Goal: Use online tool/utility: Use online tool/utility

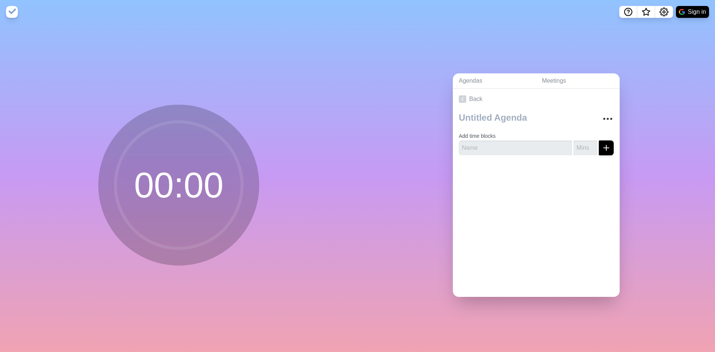
click at [202, 162] on circle at bounding box center [178, 185] width 127 height 127
click at [474, 135] on label "Add time blocks" at bounding box center [477, 136] width 37 height 6
click at [475, 141] on input "text" at bounding box center [515, 147] width 113 height 15
paste input "Sesión"
type input "Sesión"
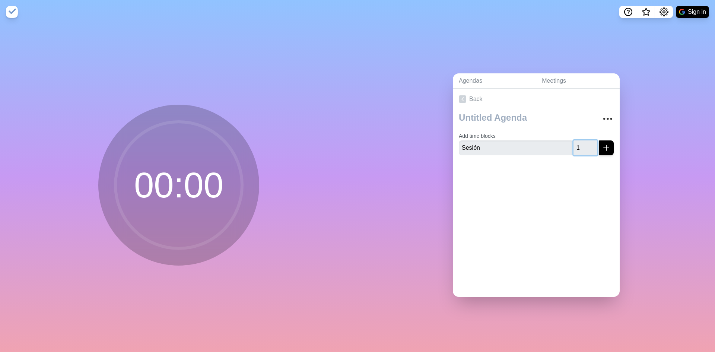
click at [583, 141] on input "1" at bounding box center [586, 147] width 24 height 15
click at [583, 141] on input "2" at bounding box center [586, 147] width 24 height 15
click at [583, 141] on input "3" at bounding box center [586, 147] width 24 height 15
click at [583, 141] on input "4" at bounding box center [586, 147] width 24 height 15
click at [583, 141] on input "5" at bounding box center [586, 147] width 24 height 15
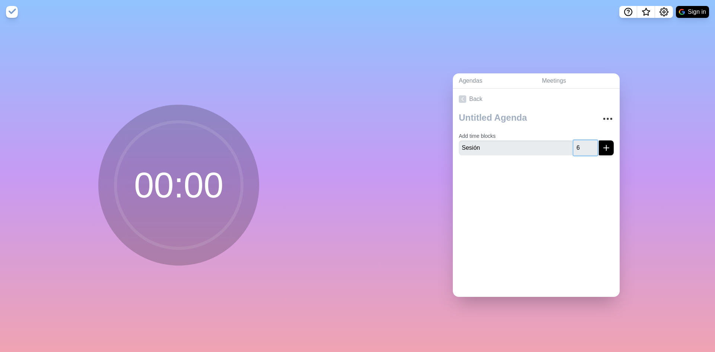
click at [583, 141] on input "6" at bounding box center [586, 147] width 24 height 15
click at [583, 141] on input "7" at bounding box center [586, 147] width 24 height 15
click at [583, 141] on input "8" at bounding box center [586, 147] width 24 height 15
click at [583, 141] on input "9" at bounding box center [586, 147] width 24 height 15
click at [583, 141] on input "10" at bounding box center [586, 147] width 24 height 15
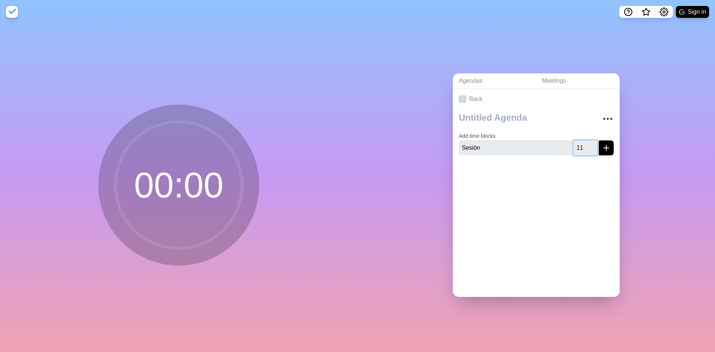
click at [583, 141] on input "11" at bounding box center [586, 147] width 24 height 15
click at [583, 141] on input "12" at bounding box center [586, 147] width 24 height 15
click at [583, 141] on input "13" at bounding box center [586, 147] width 24 height 15
click at [583, 141] on input "14" at bounding box center [586, 147] width 24 height 15
click at [583, 141] on input "15" at bounding box center [586, 147] width 24 height 15
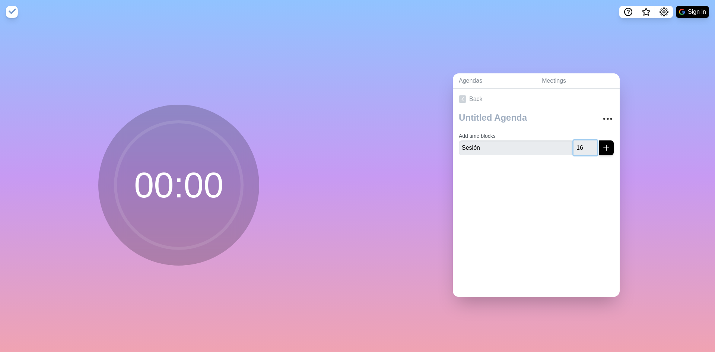
click at [583, 141] on input "16" at bounding box center [586, 147] width 24 height 15
click at [583, 141] on input "17" at bounding box center [586, 147] width 24 height 15
click at [583, 141] on input "18" at bounding box center [586, 147] width 24 height 15
click at [583, 141] on input "19" at bounding box center [586, 147] width 24 height 15
type input "20"
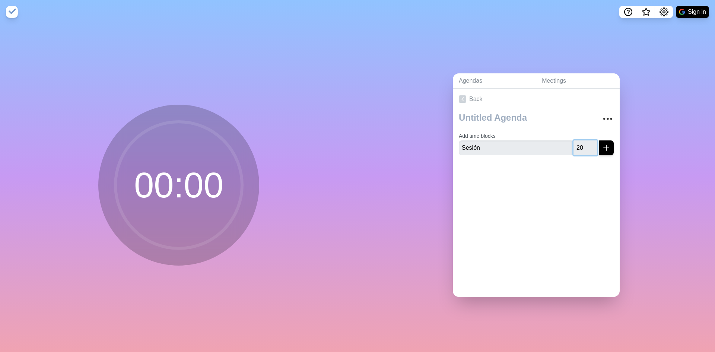
click at [583, 141] on input "20" at bounding box center [586, 147] width 24 height 15
click at [602, 146] on icon "submit" at bounding box center [606, 147] width 9 height 9
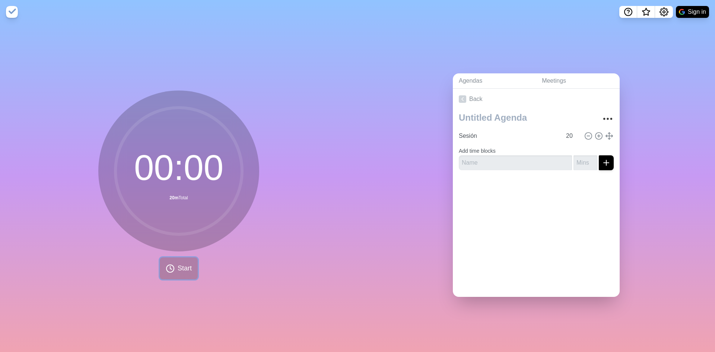
click at [180, 266] on span "Start" at bounding box center [185, 268] width 14 height 10
